Goal: Complete application form: Complete application form

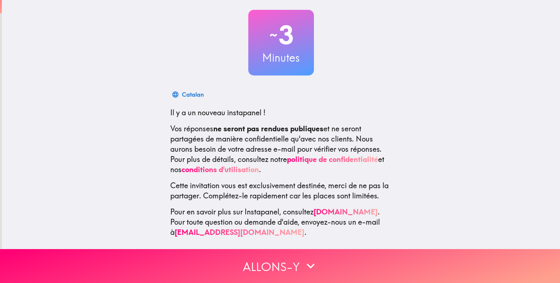
scroll to position [42, 0]
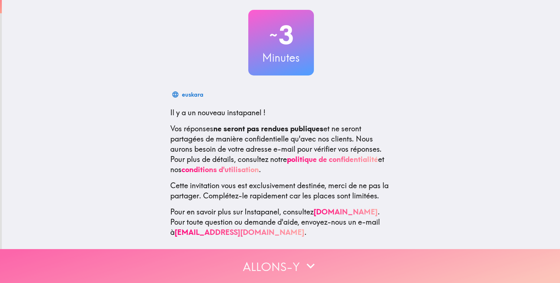
click at [250, 261] on font "Allons-y" at bounding box center [271, 266] width 57 height 15
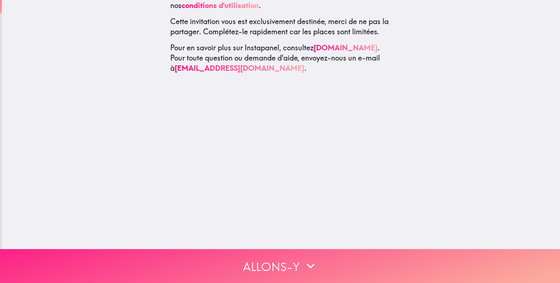
scroll to position [0, 0]
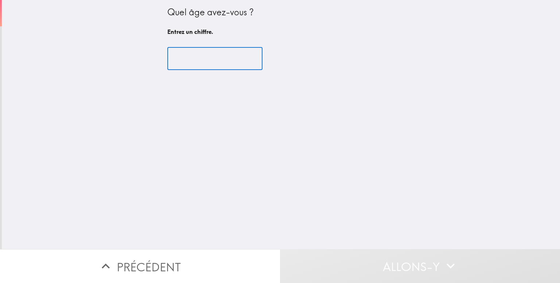
click at [224, 58] on input "number" at bounding box center [214, 58] width 95 height 23
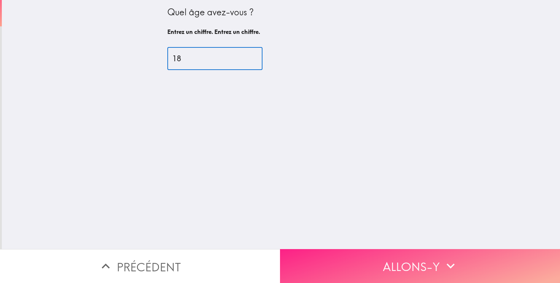
type input "18"
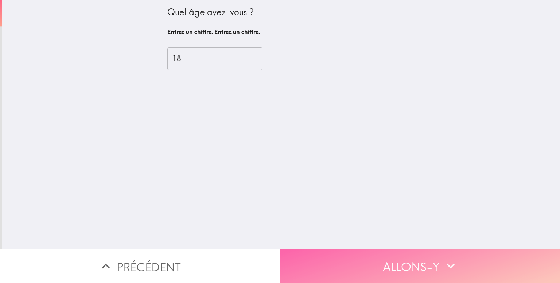
click at [292, 258] on button "Allons-y" at bounding box center [420, 266] width 280 height 34
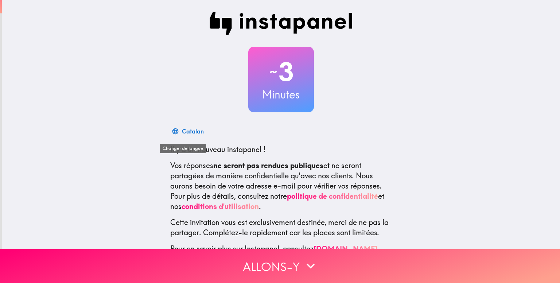
click at [195, 133] on font "Catalan" at bounding box center [193, 131] width 22 height 7
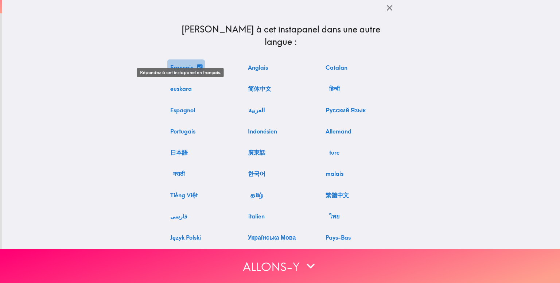
click at [181, 64] on font "Français" at bounding box center [181, 67] width 23 height 7
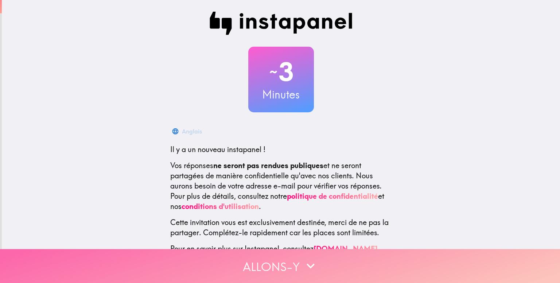
click at [282, 255] on font "Allons-y" at bounding box center [271, 266] width 57 height 22
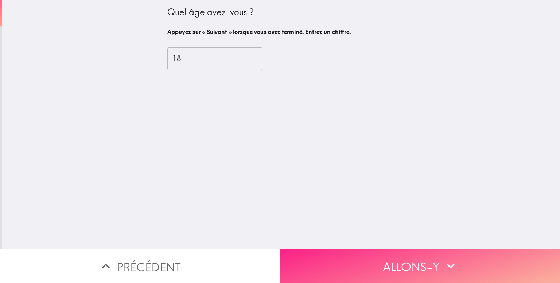
click at [282, 251] on button "Allons-y" at bounding box center [420, 266] width 280 height 34
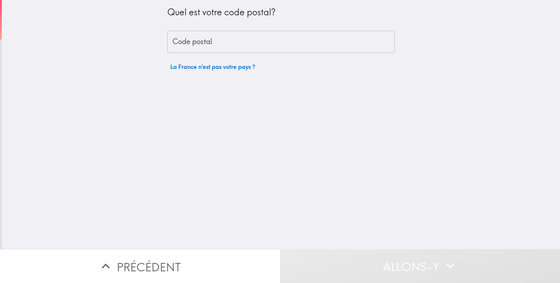
click at [343, 50] on input "Code postal" at bounding box center [280, 42] width 227 height 23
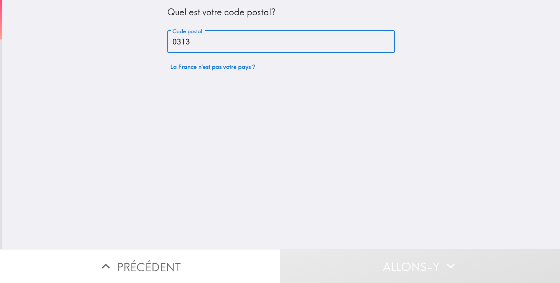
type input "03130"
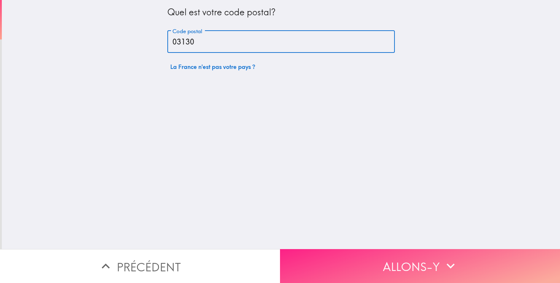
click at [351, 254] on button "Allons-y" at bounding box center [420, 266] width 280 height 34
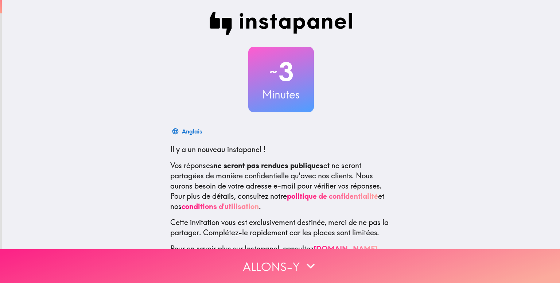
click at [302, 258] on icon "button" at bounding box center [310, 266] width 16 height 16
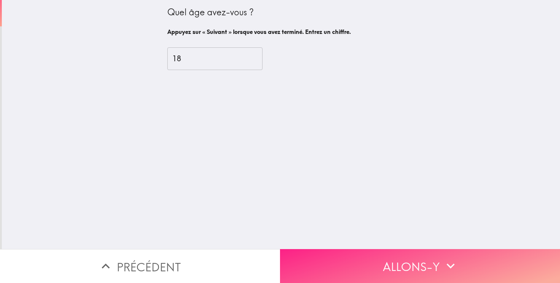
click at [302, 249] on button "Allons-y" at bounding box center [420, 266] width 280 height 34
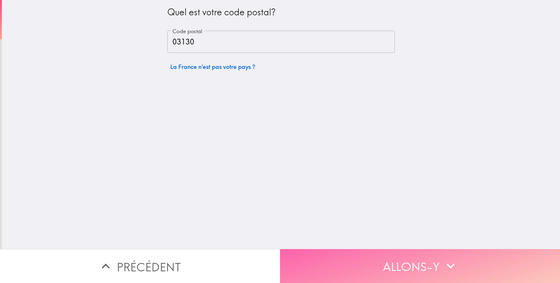
click at [302, 249] on button "Allons-y" at bounding box center [420, 266] width 280 height 34
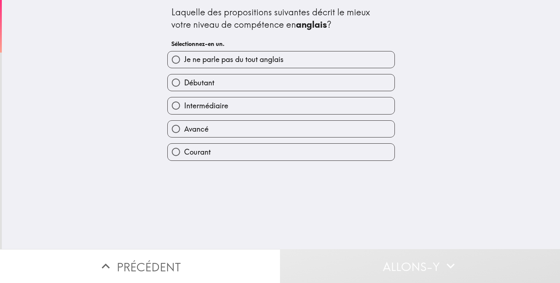
click at [264, 86] on label "Débutant" at bounding box center [281, 82] width 227 height 16
click at [184, 86] on input "Débutant" at bounding box center [176, 82] width 16 height 16
radio input "true"
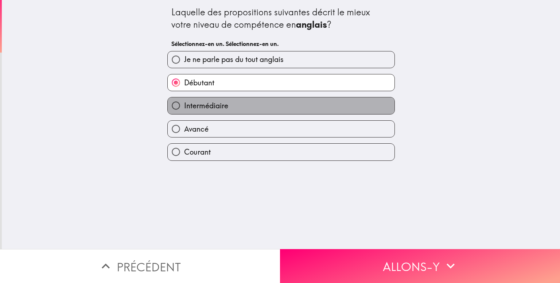
click at [273, 105] on label "Intermédiaire" at bounding box center [281, 105] width 227 height 16
click at [184, 105] on input "Intermédiaire" at bounding box center [176, 105] width 16 height 16
radio input "true"
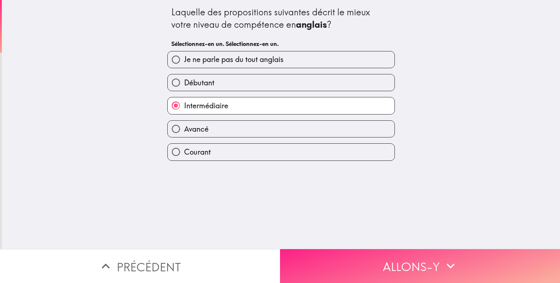
click at [312, 249] on button "Allons-y" at bounding box center [420, 266] width 280 height 34
